Goal: Task Accomplishment & Management: Use online tool/utility

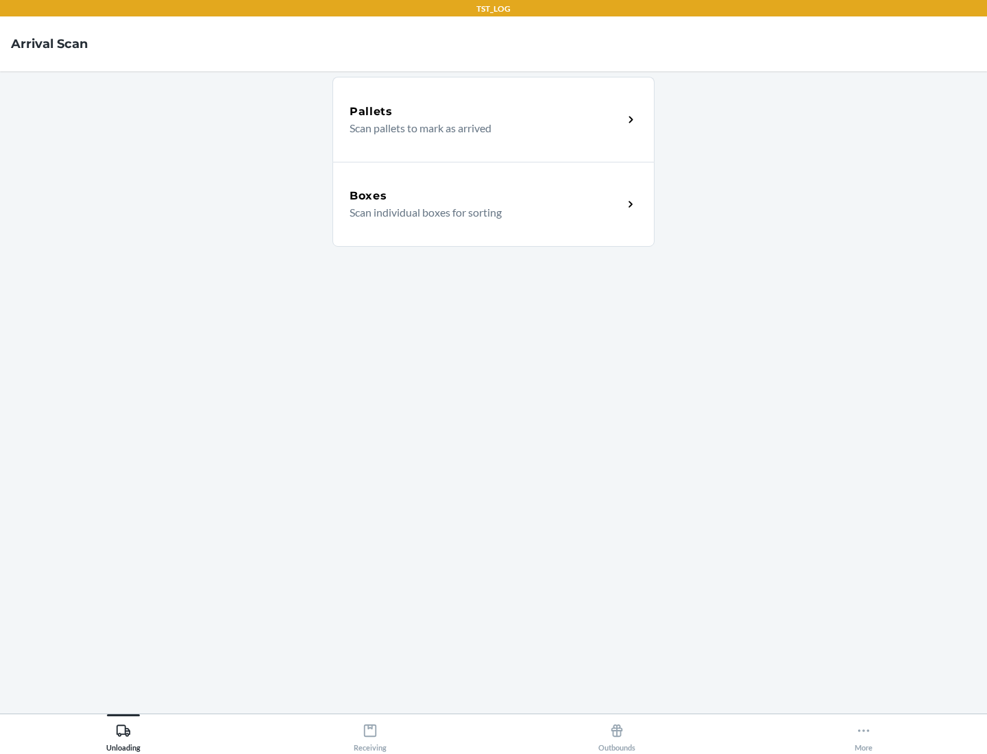
click at [486, 196] on div "Boxes" at bounding box center [487, 196] width 274 height 16
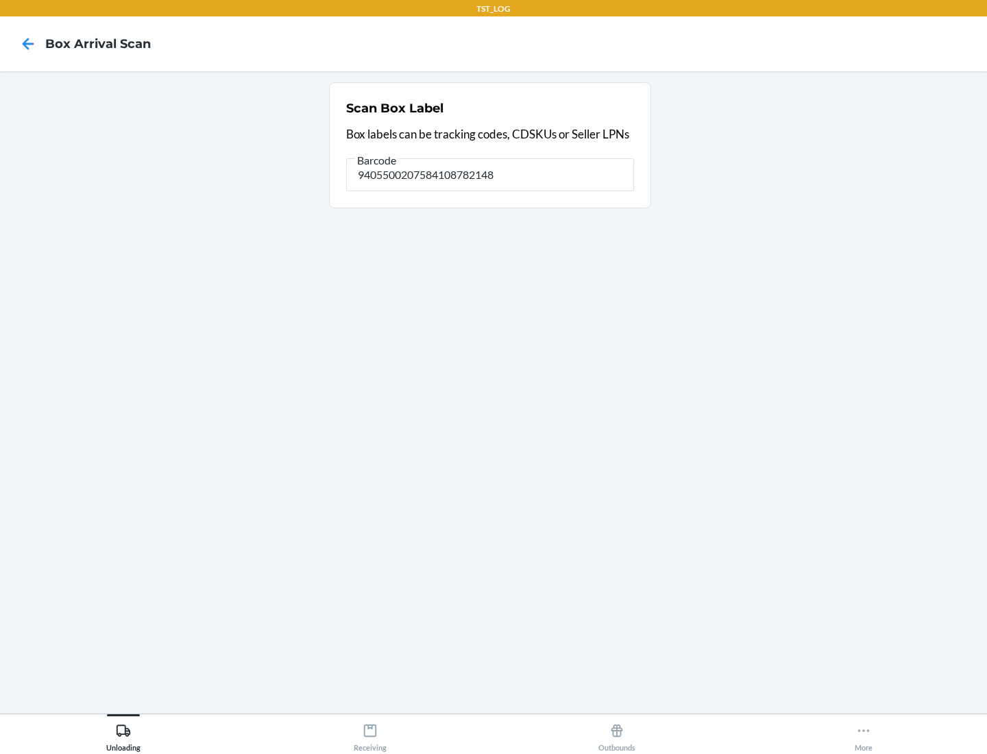
type input "9405500207584108782148"
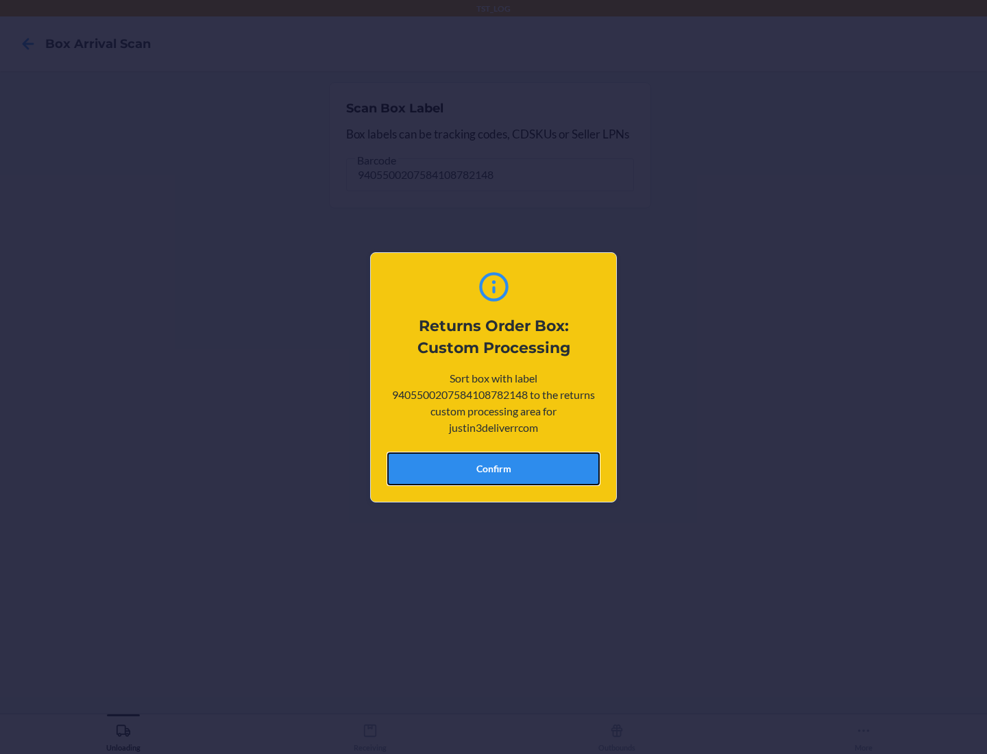
click at [494, 468] on button "Confirm" at bounding box center [493, 469] width 213 height 33
